Goal: Check status: Check status

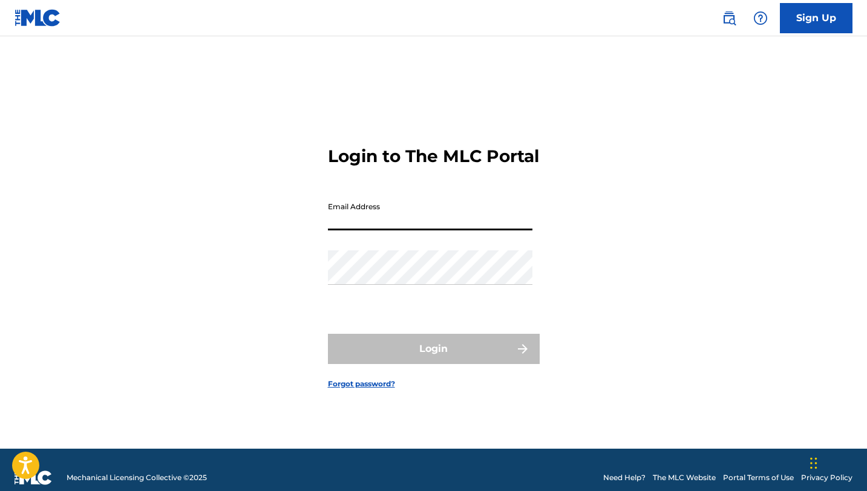
click at [454, 222] on input "Email Address" at bounding box center [430, 213] width 204 height 34
type input "[EMAIL_ADDRESS][DOMAIN_NAME]"
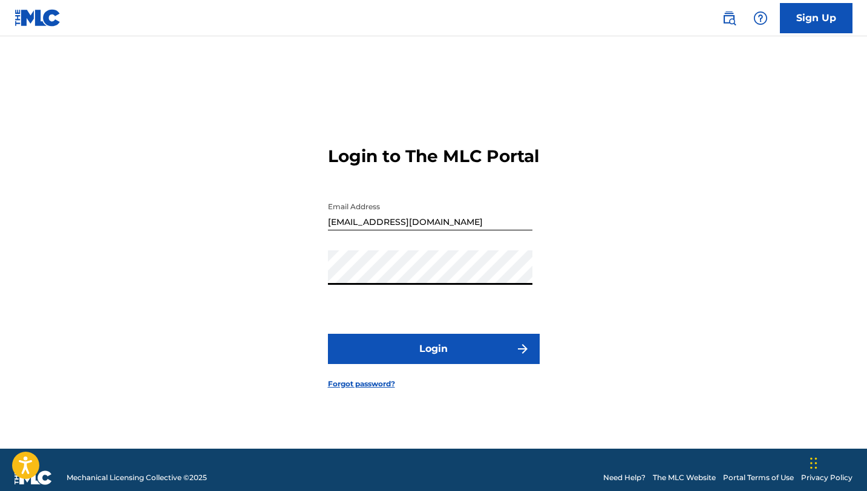
click at [466, 351] on button "Login" at bounding box center [434, 349] width 212 height 30
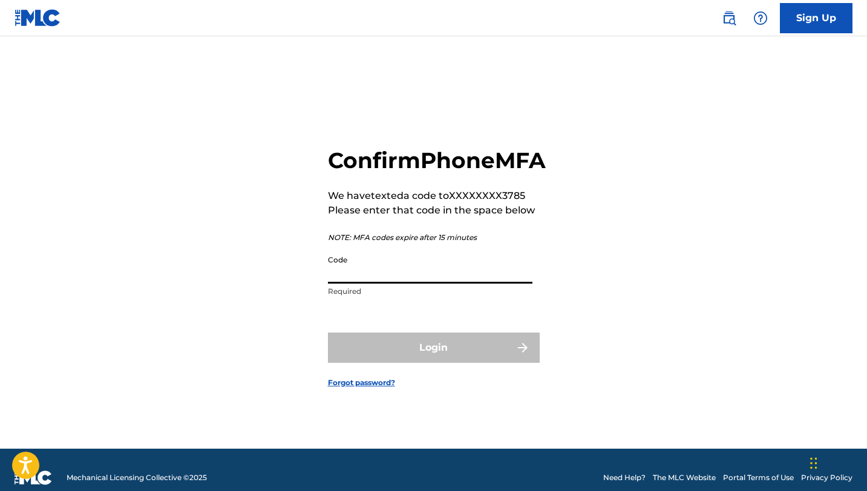
click at [398, 280] on input "Code" at bounding box center [430, 266] width 204 height 34
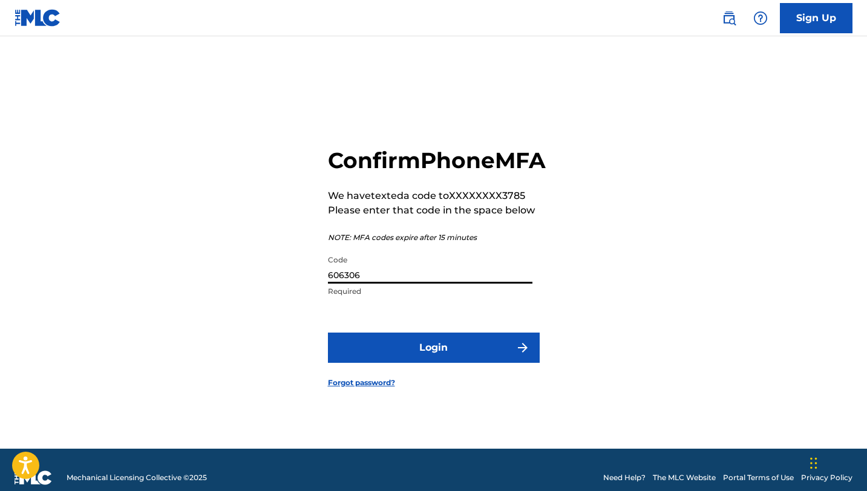
type input "606306"
click at [328, 333] on button "Login" at bounding box center [434, 348] width 212 height 30
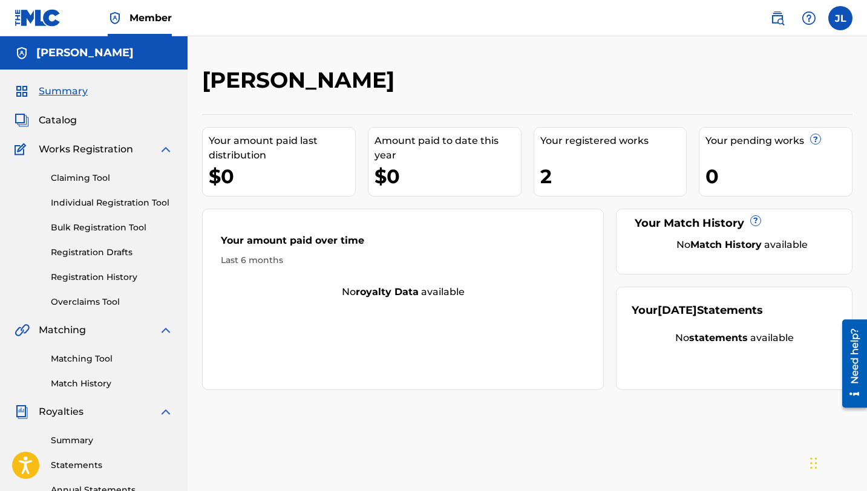
click at [122, 273] on link "Registration History" at bounding box center [112, 277] width 122 height 13
